Goal: Task Accomplishment & Management: Manage account settings

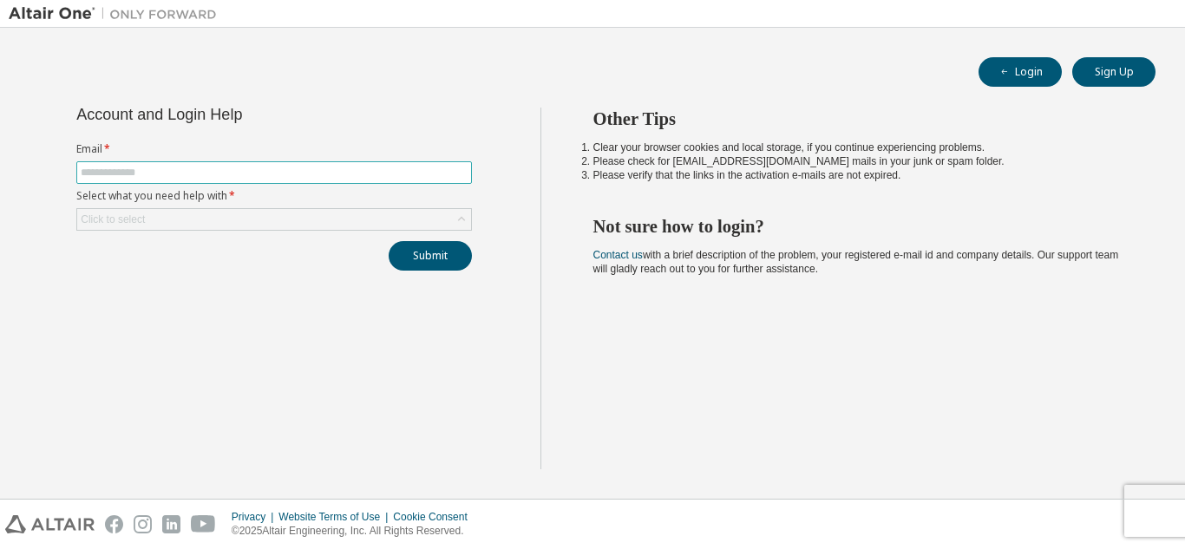
click at [188, 180] on span at bounding box center [273, 172] width 395 height 23
click at [167, 174] on input "text" at bounding box center [274, 173] width 387 height 14
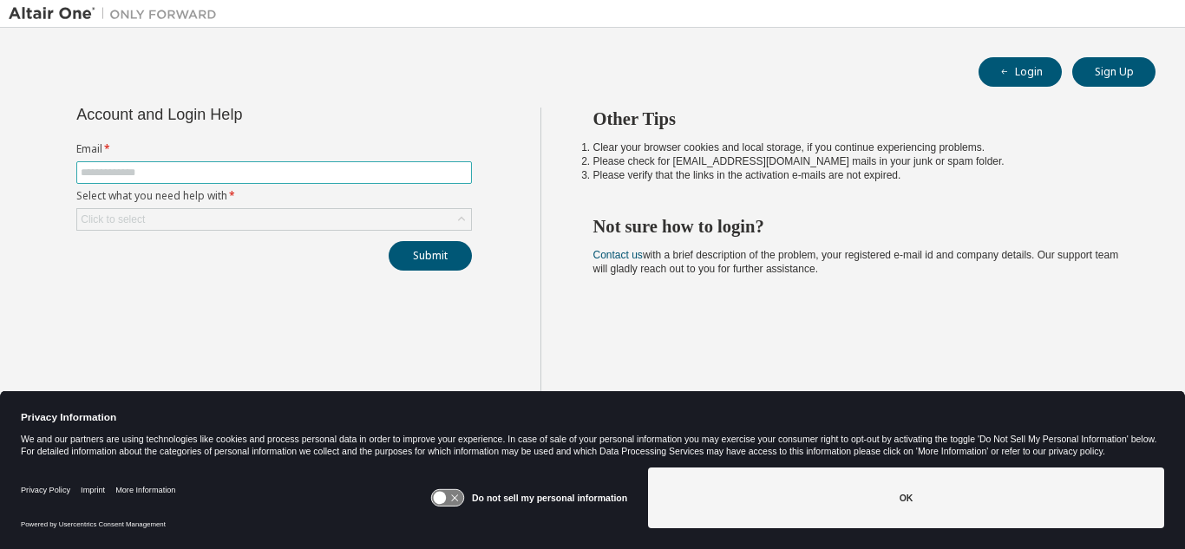
click at [151, 167] on input "text" at bounding box center [274, 173] width 387 height 14
paste input "**********"
type input "**********"
click at [359, 214] on div "Click to select" at bounding box center [274, 219] width 394 height 21
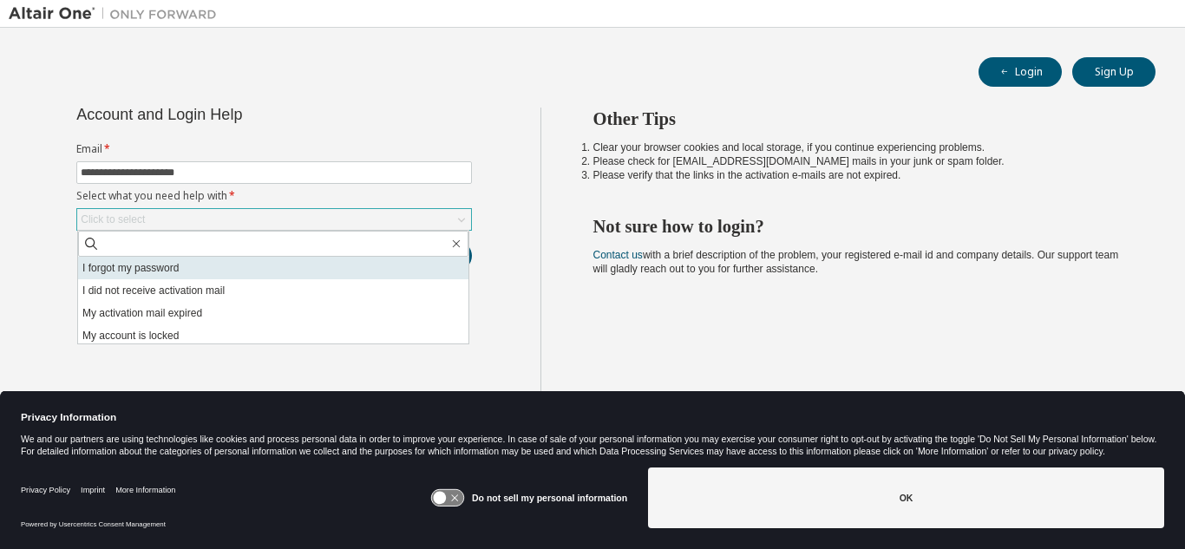
click at [336, 268] on li "I forgot my password" at bounding box center [273, 268] width 390 height 23
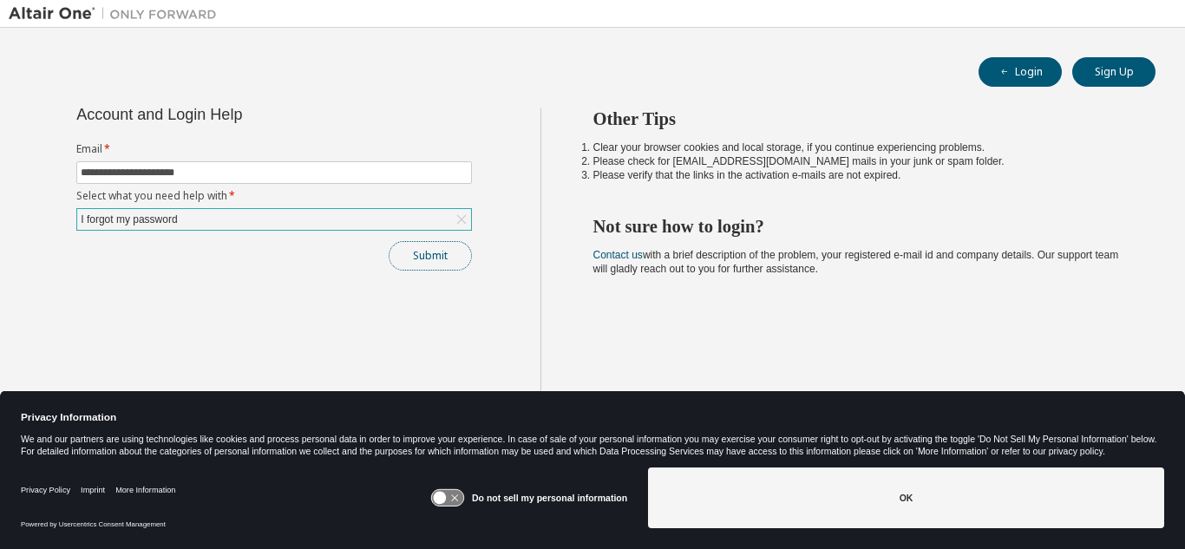
click at [428, 259] on button "Submit" at bounding box center [430, 255] width 83 height 29
click at [421, 260] on button "Submit" at bounding box center [430, 255] width 83 height 29
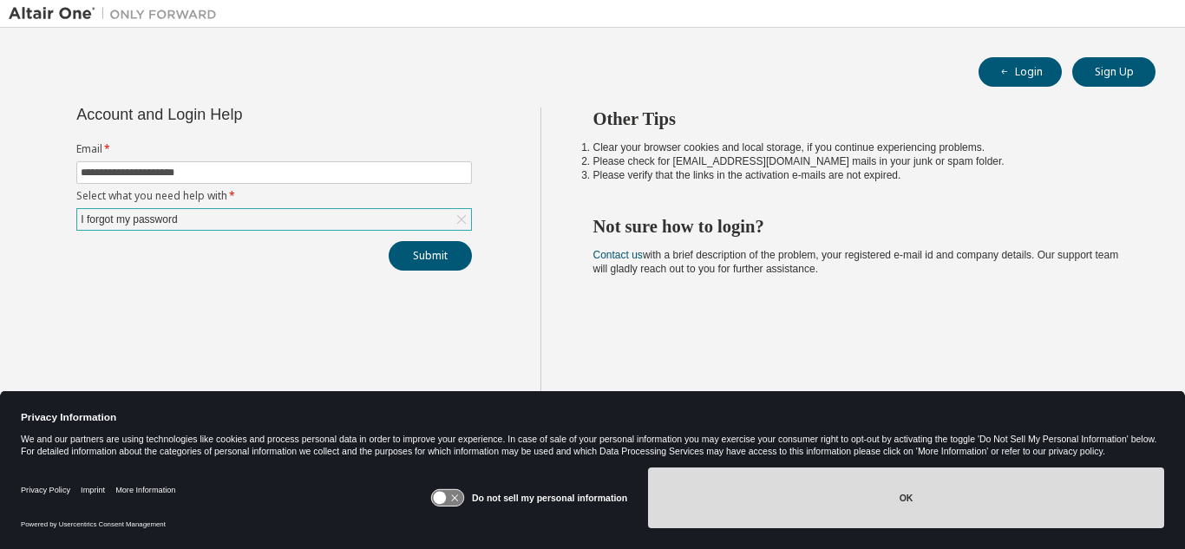
click at [879, 496] on button "OK" at bounding box center [906, 497] width 516 height 61
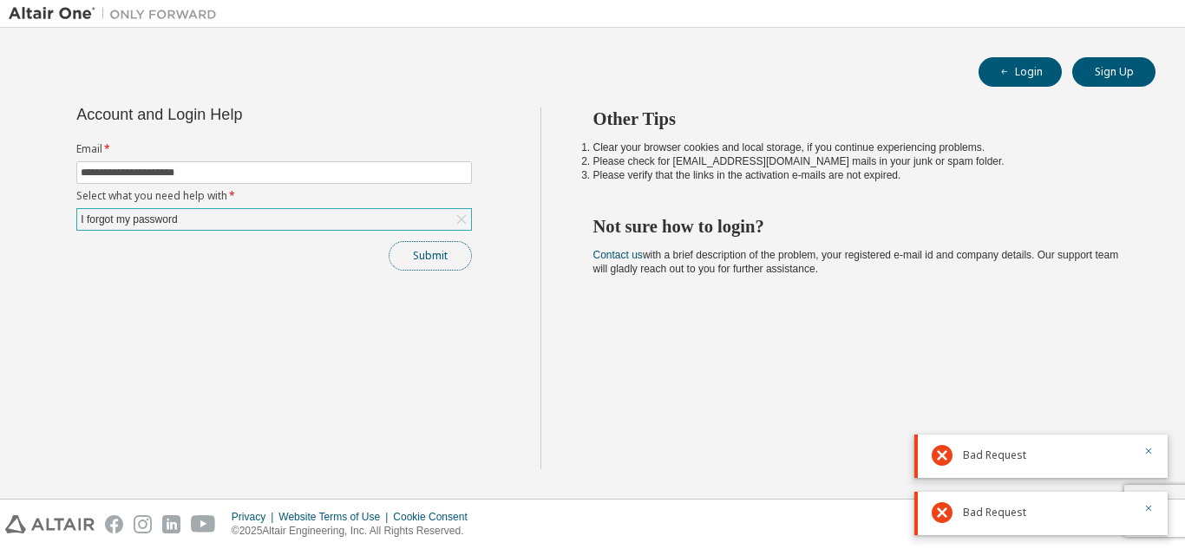
click at [409, 254] on button "Submit" at bounding box center [430, 255] width 83 height 29
